Goal: Information Seeking & Learning: Learn about a topic

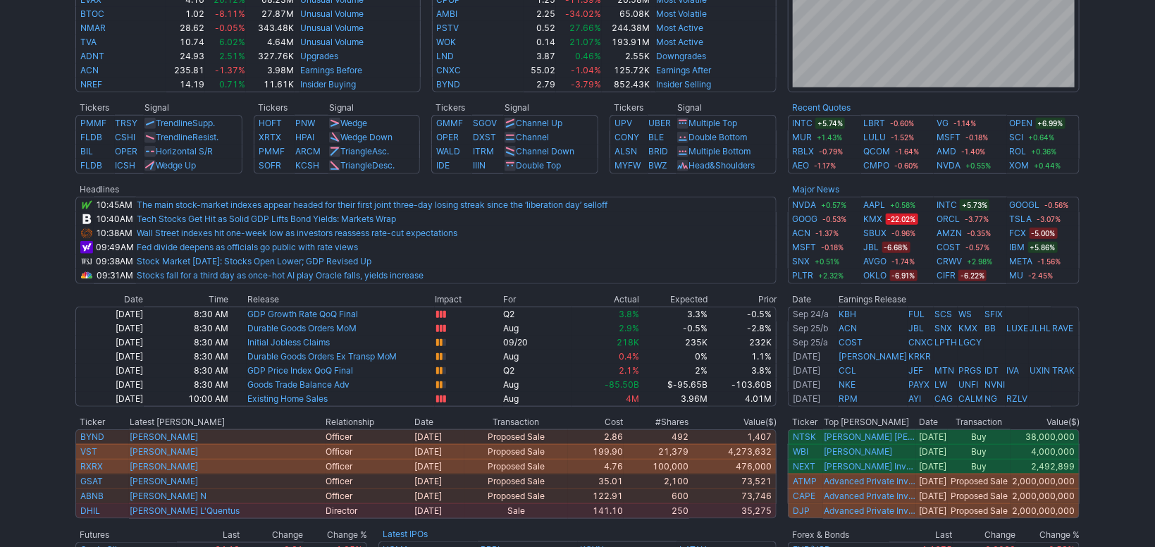
scroll to position [473, 0]
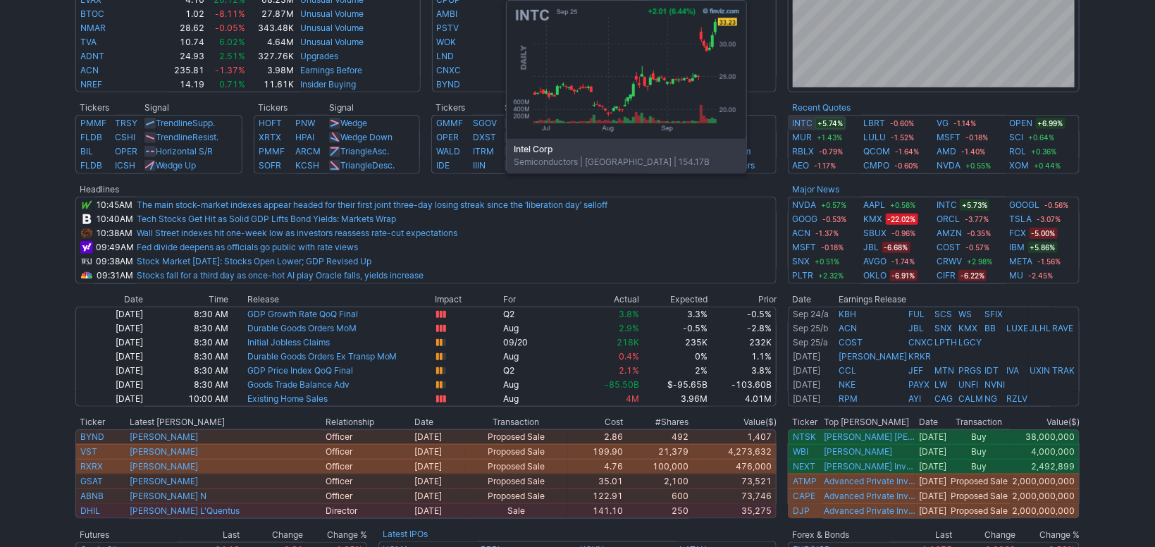
click at [808, 123] on link "INTC" at bounding box center [802, 123] width 20 height 14
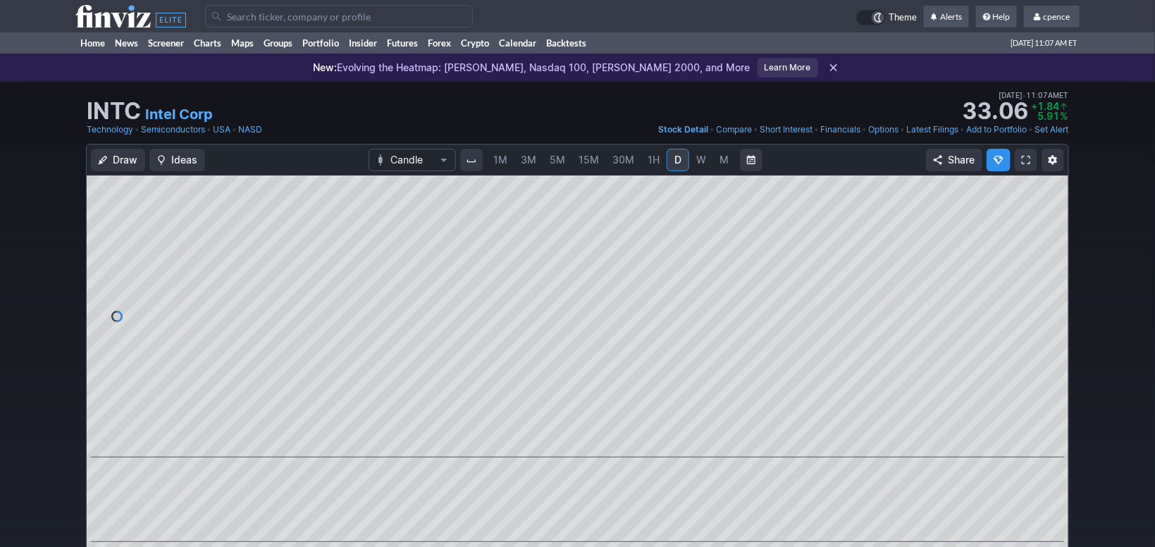
click at [297, 15] on input "Search" at bounding box center [339, 16] width 268 height 23
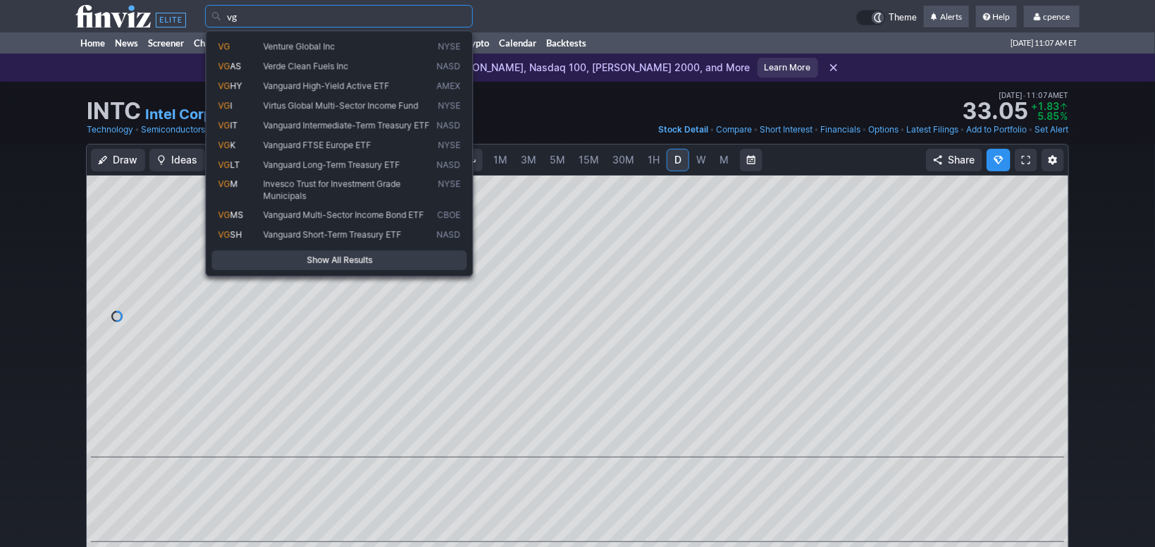
type input "vg"
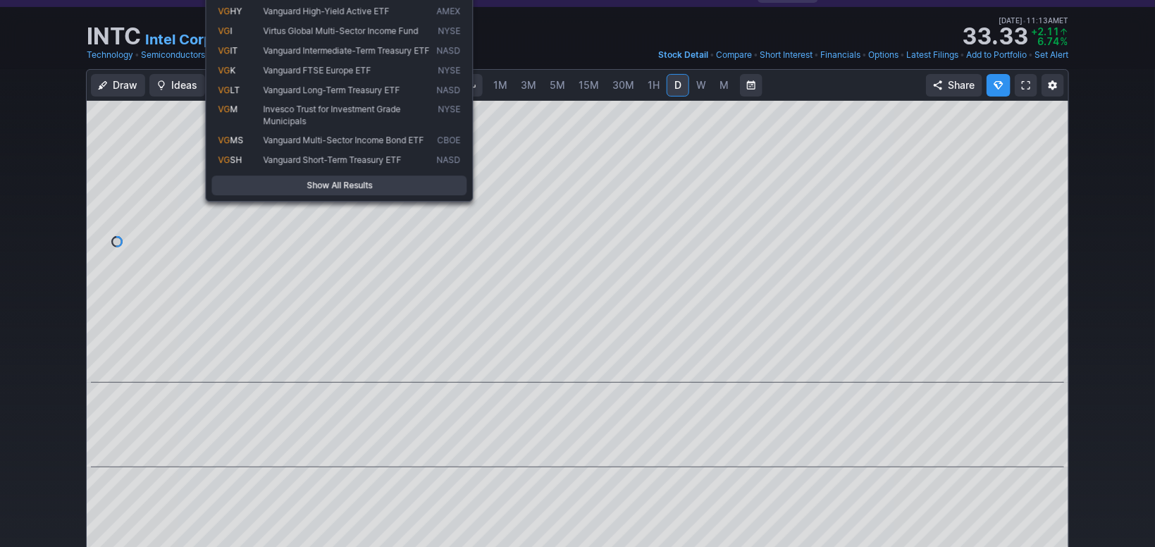
scroll to position [39, 0]
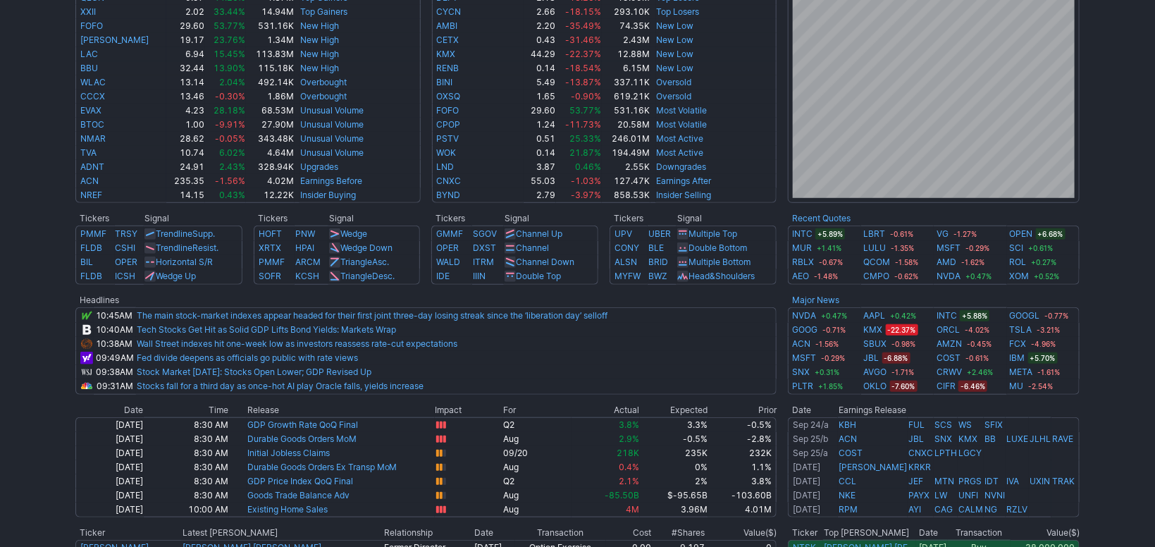
scroll to position [473, 0]
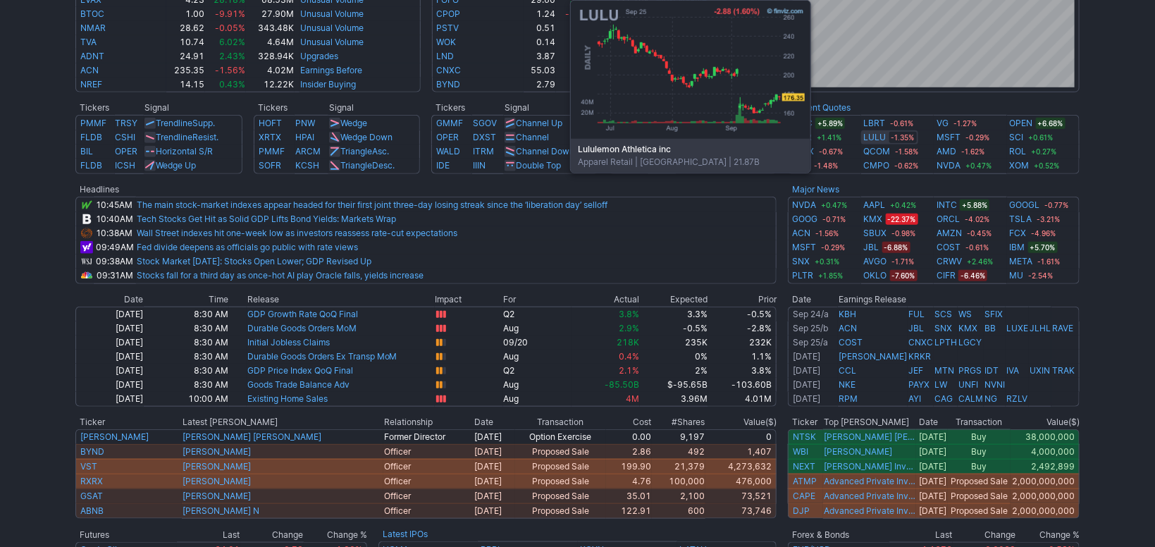
click at [872, 136] on link "LULU" at bounding box center [875, 137] width 23 height 14
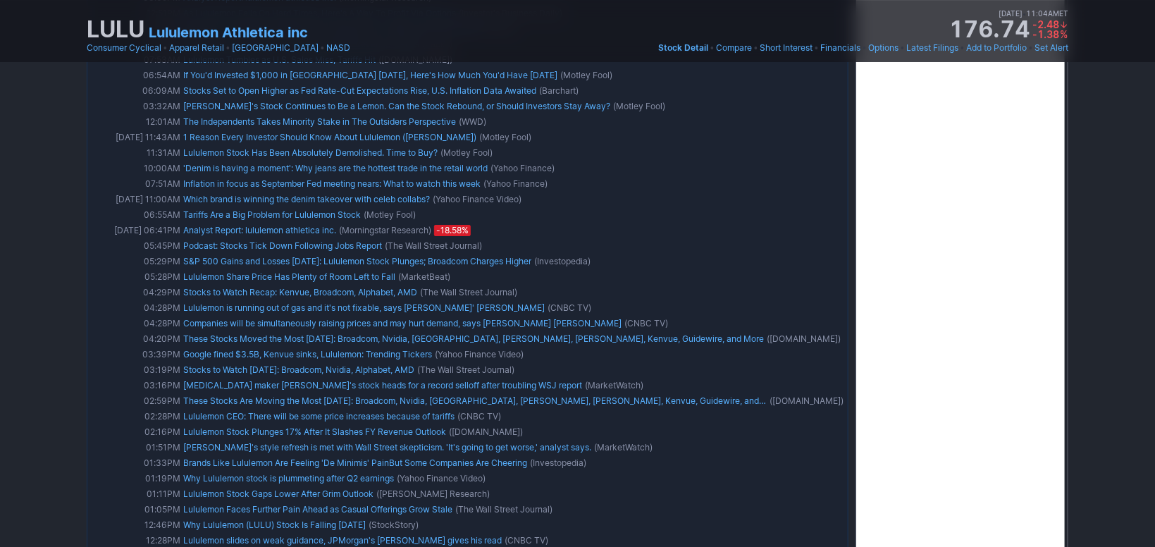
scroll to position [2534, 0]
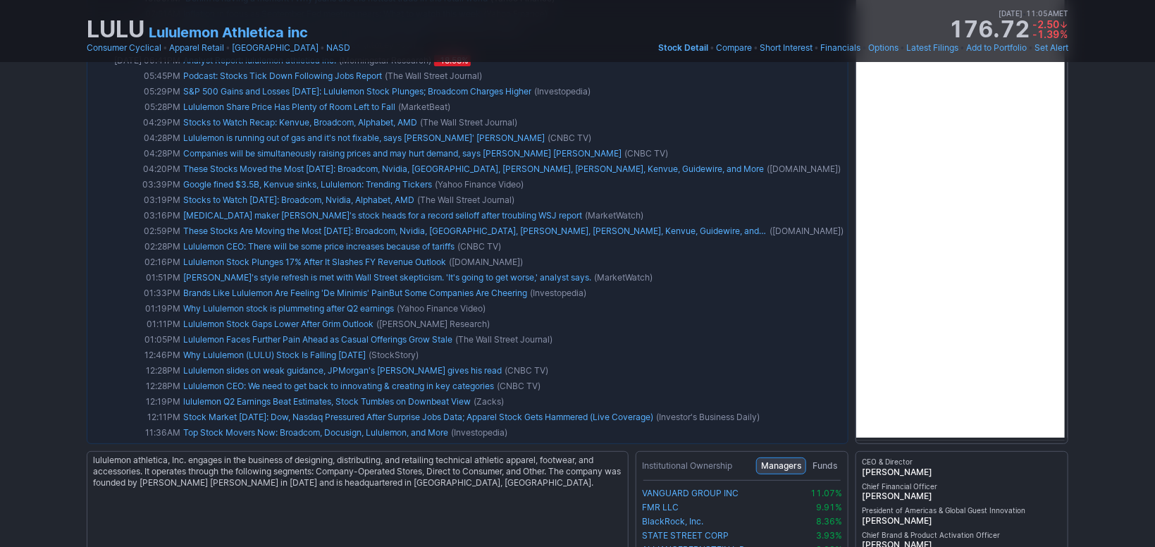
drag, startPoint x: 1075, startPoint y: 264, endPoint x: 1082, endPoint y: 236, distance: 29.1
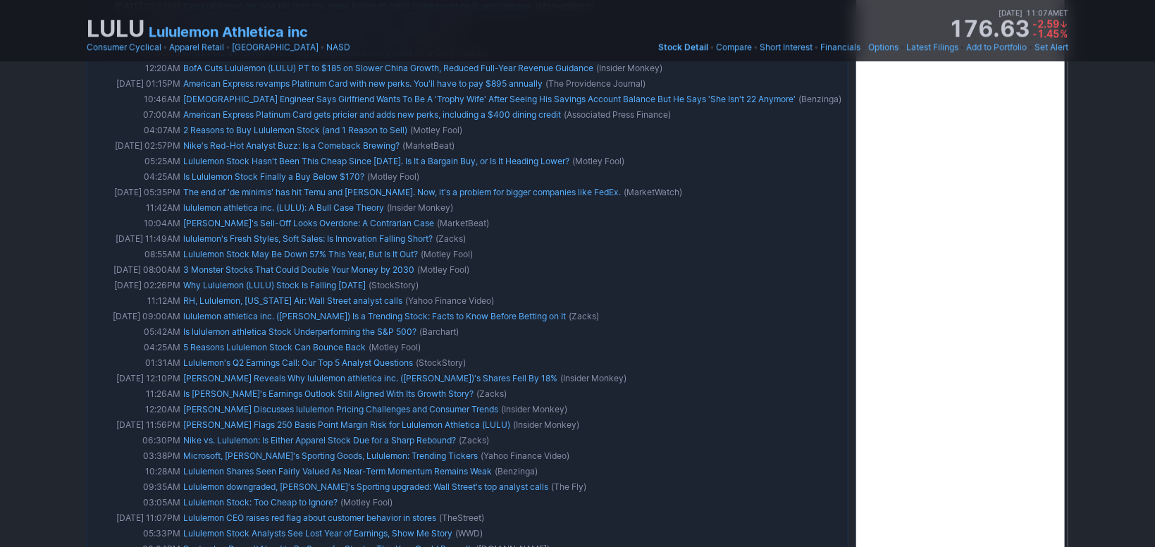
scroll to position [0, 0]
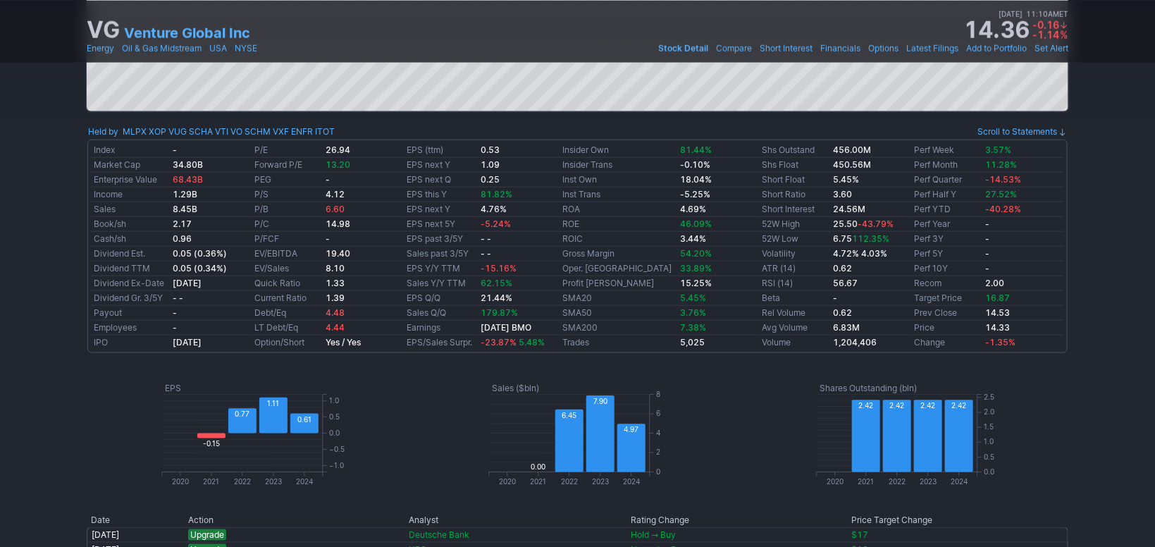
scroll to position [485, 0]
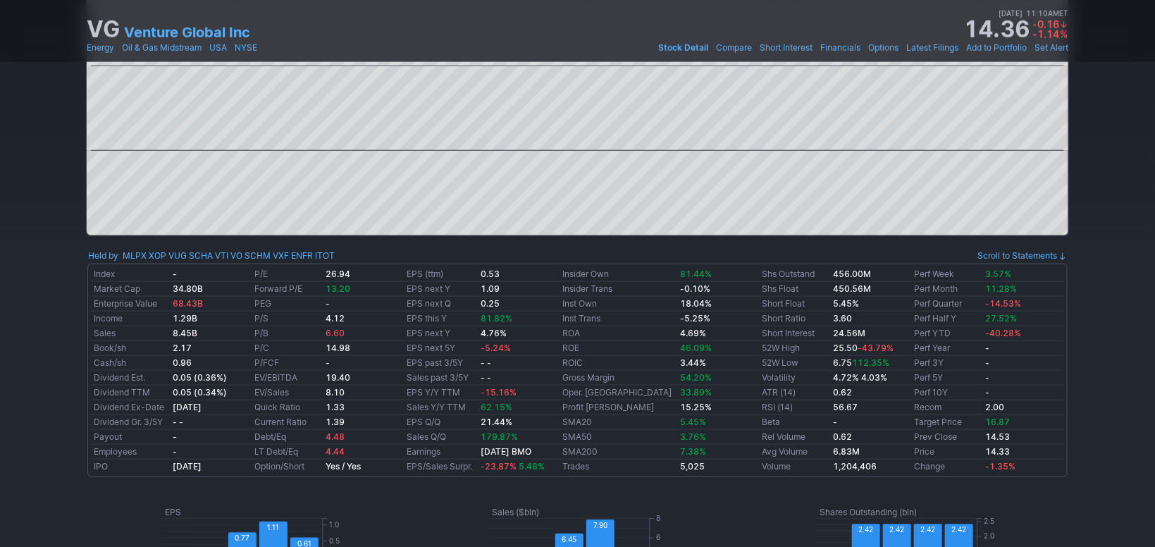
drag, startPoint x: 8, startPoint y: 222, endPoint x: 10, endPoint y: 233, distance: 11.4
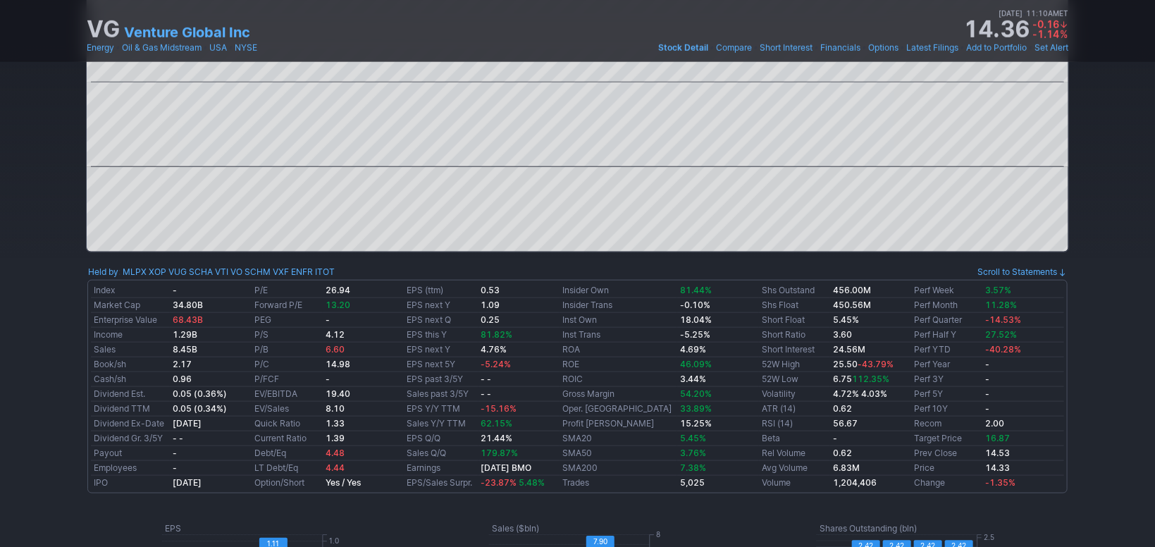
drag, startPoint x: 17, startPoint y: 222, endPoint x: 25, endPoint y: 171, distance: 52.0
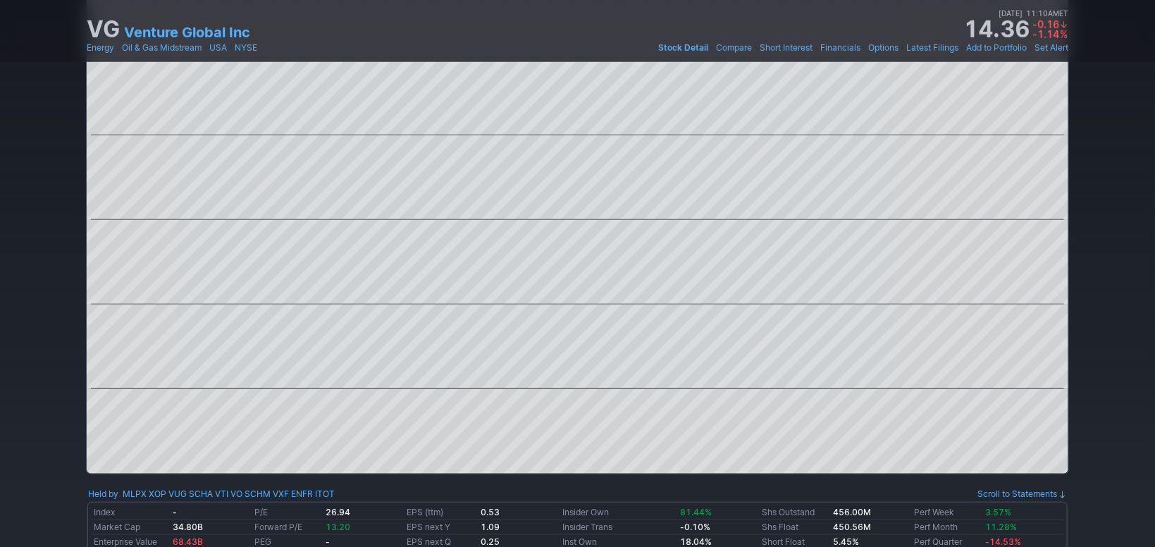
drag, startPoint x: 29, startPoint y: 233, endPoint x: 40, endPoint y: 161, distance: 72.7
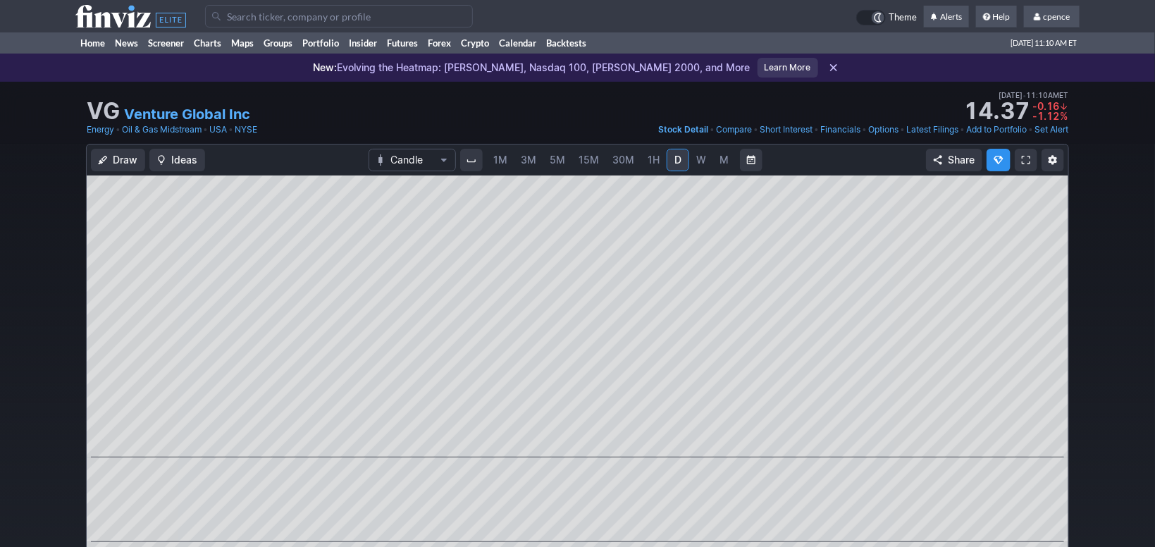
scroll to position [0, 0]
click at [700, 162] on span "W" at bounding box center [701, 160] width 10 height 12
click at [631, 163] on span "30M" at bounding box center [623, 160] width 22 height 12
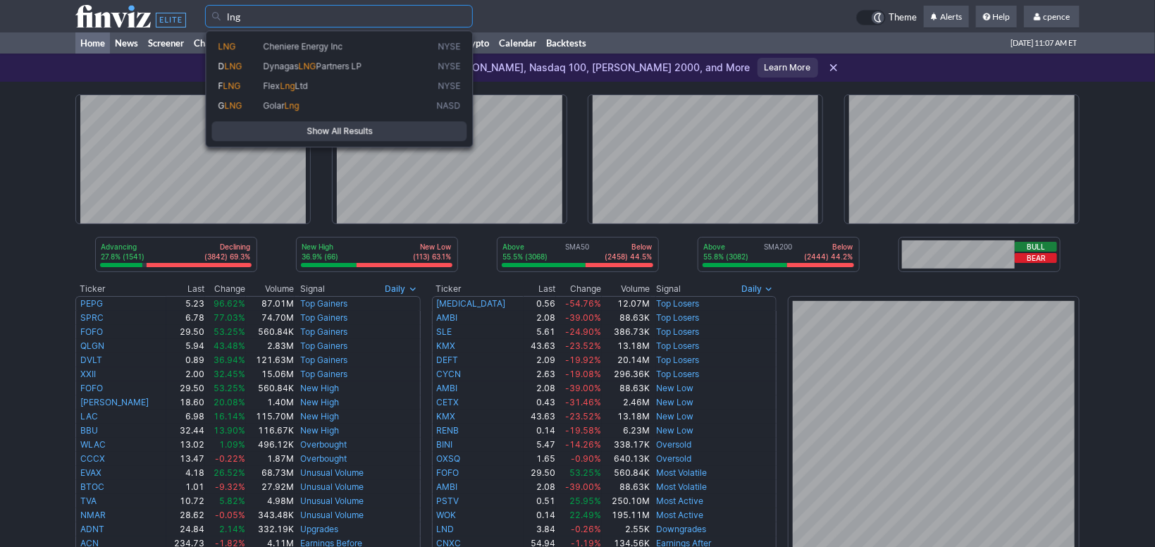
click at [366, 56] on link "D LNG Dynagas LNG Partners LP NYSE" at bounding box center [339, 66] width 255 height 20
type input "DLNG"
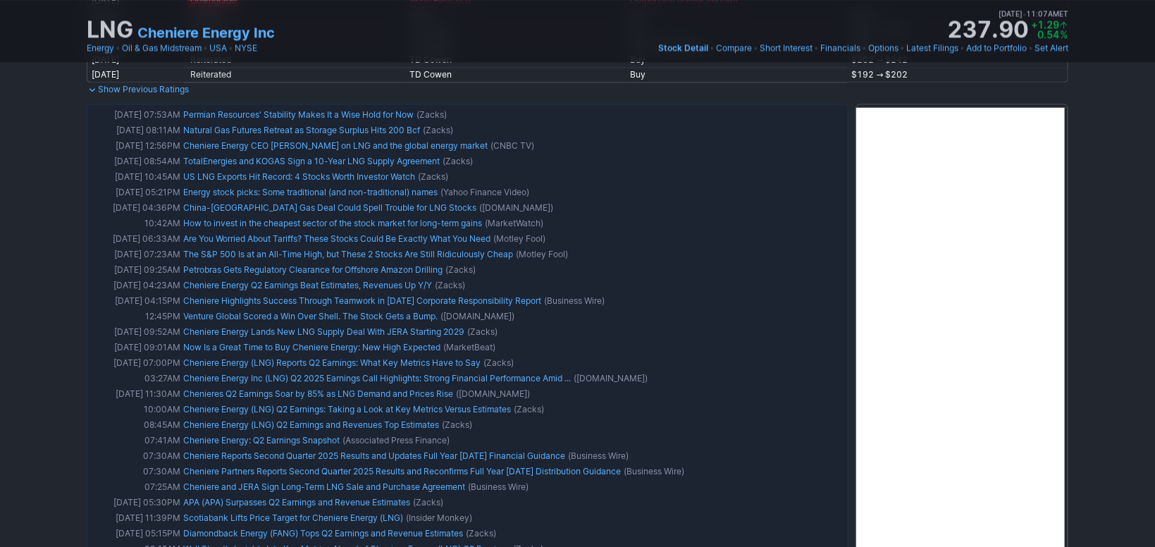
scroll to position [1271, 0]
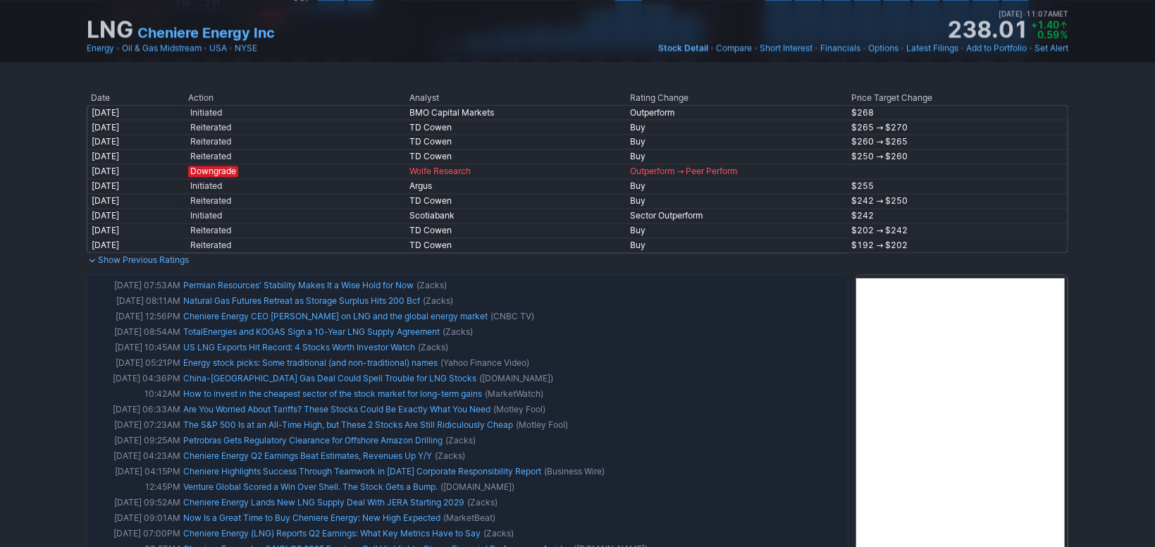
drag, startPoint x: 1107, startPoint y: 239, endPoint x: 1098, endPoint y: 275, distance: 36.9
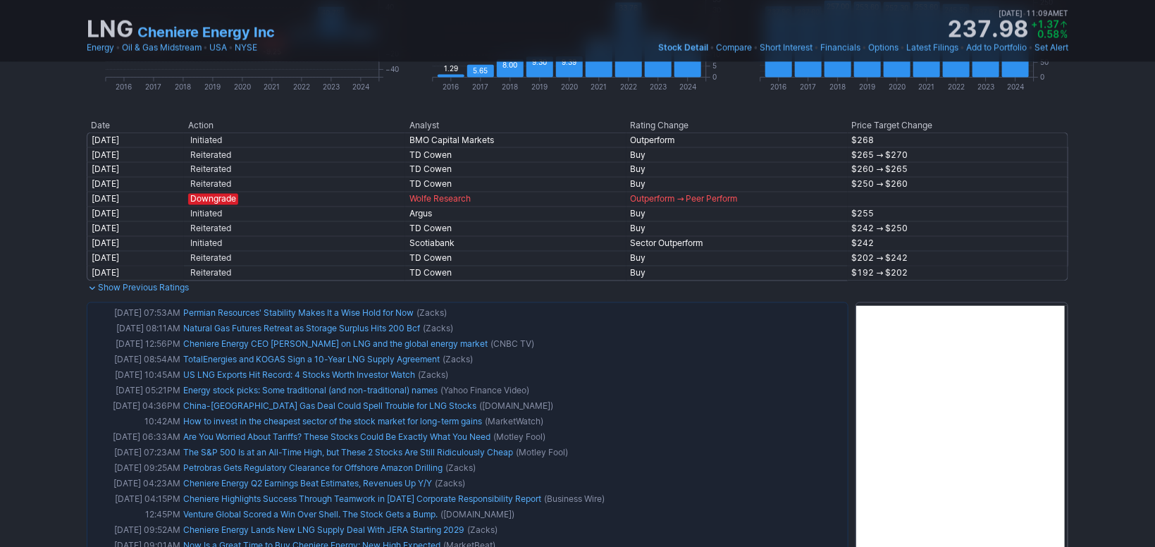
scroll to position [0, 0]
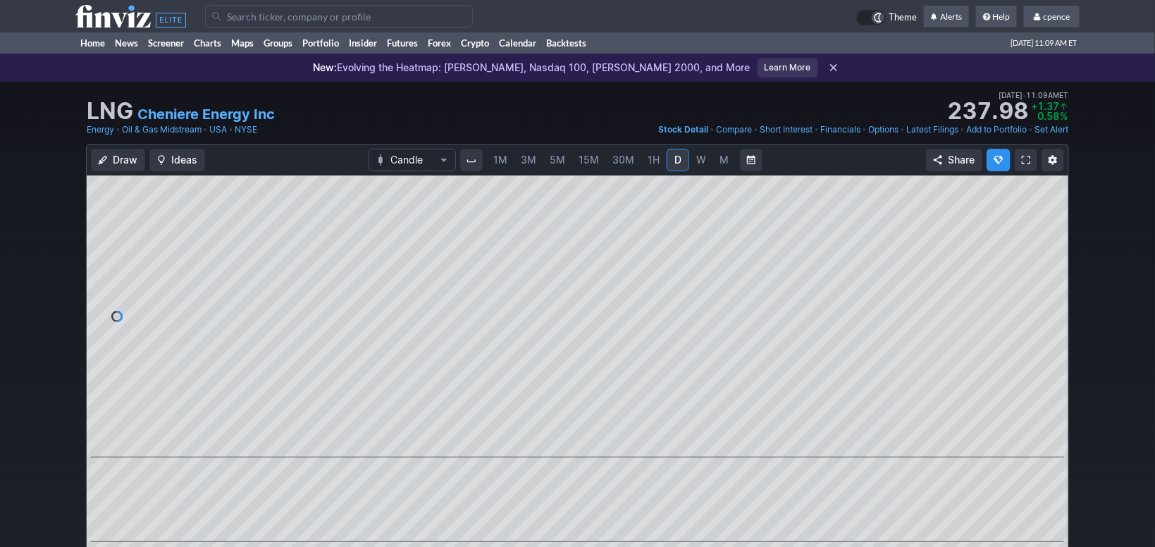
click at [301, 18] on input "Search" at bounding box center [339, 16] width 268 height 23
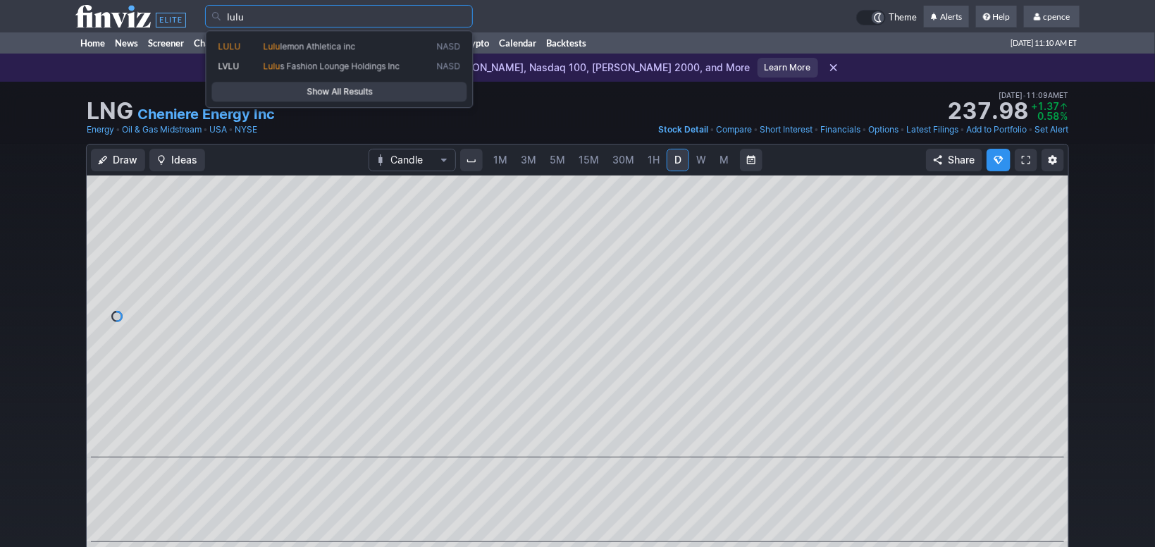
type input "lulu"
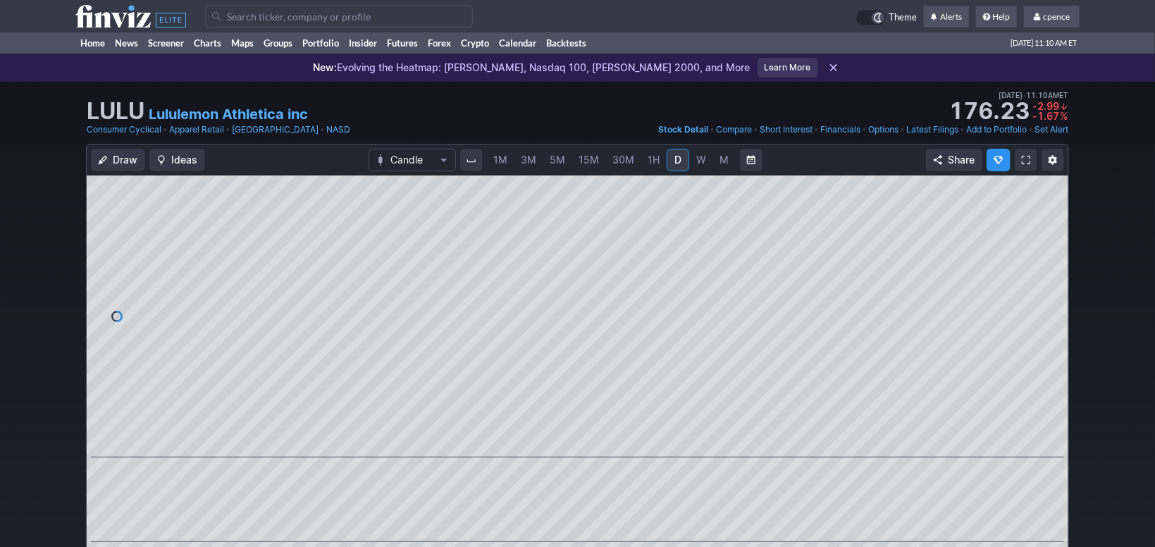
click at [720, 156] on span "M" at bounding box center [724, 160] width 9 height 12
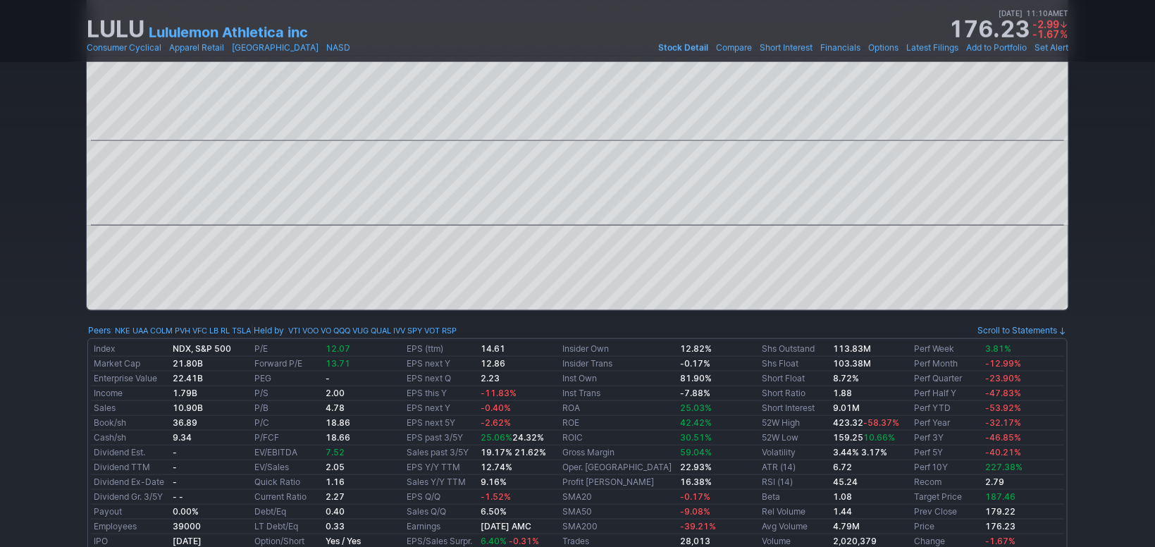
scroll to position [946, 0]
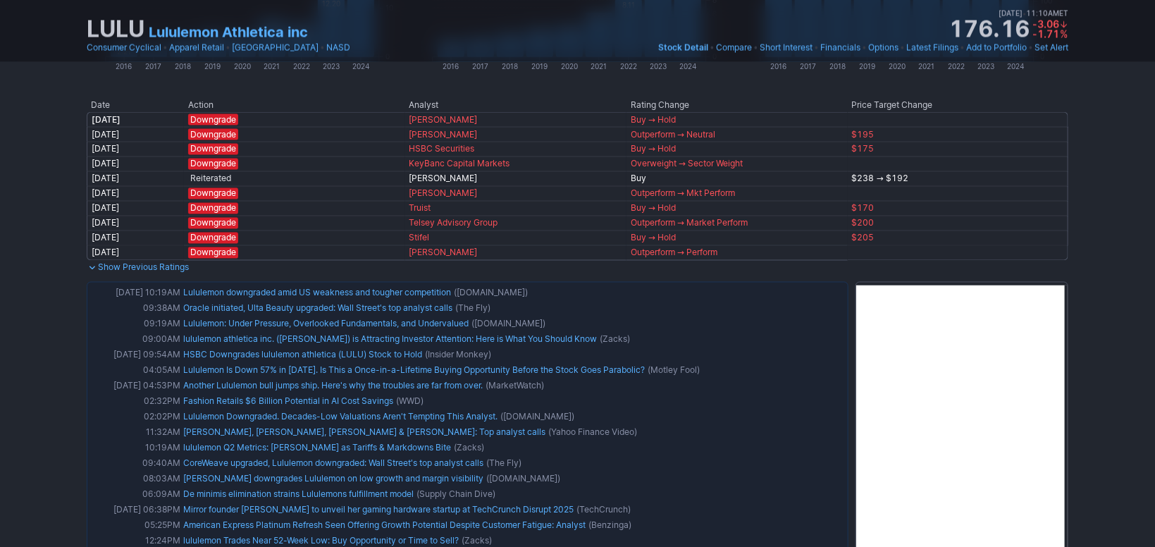
drag, startPoint x: 1108, startPoint y: 282, endPoint x: 1117, endPoint y: 333, distance: 51.4
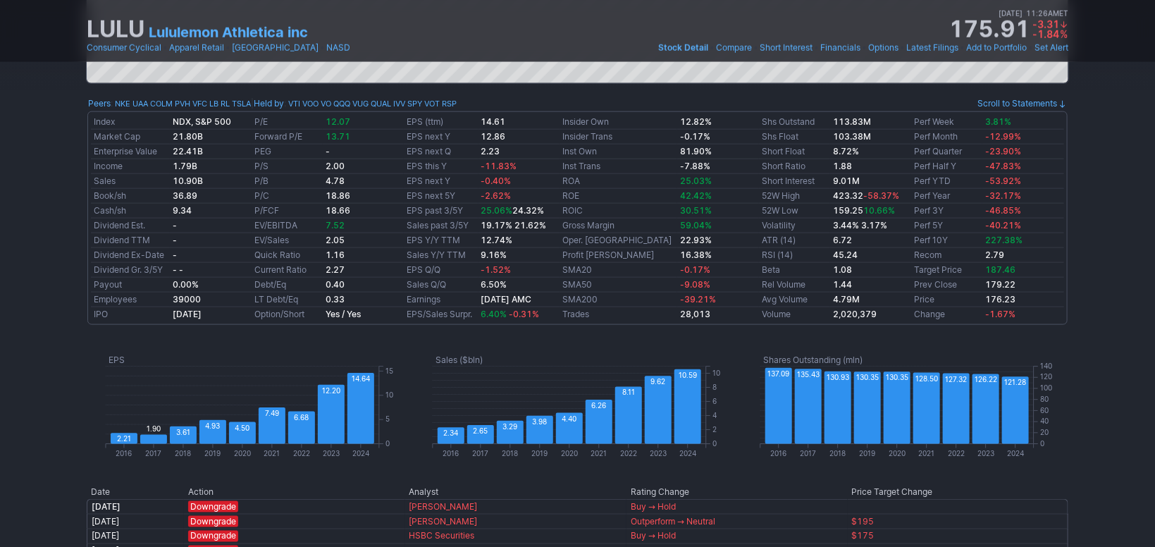
scroll to position [0, 0]
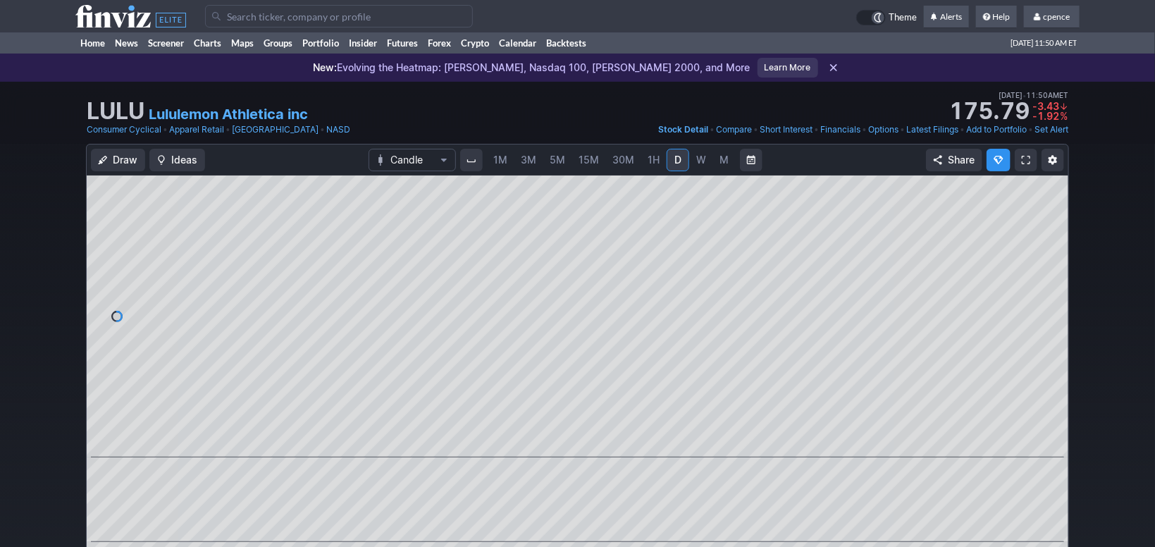
click at [166, 20] on icon at bounding box center [130, 16] width 111 height 23
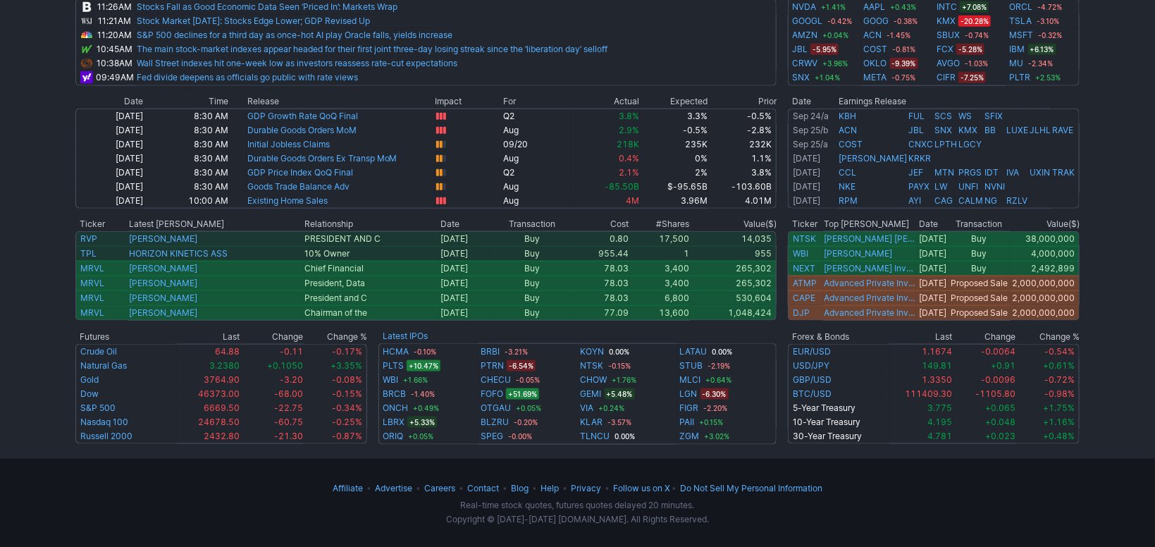
scroll to position [197, 0]
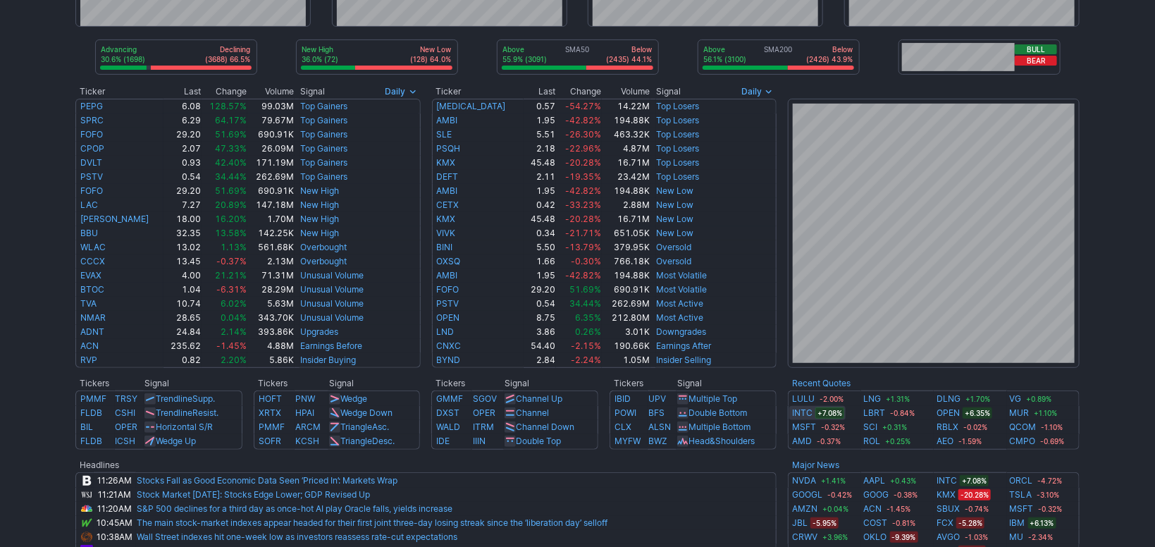
click at [803, 410] on link "INTC" at bounding box center [802, 413] width 20 height 14
